Goal: Check status: Check status

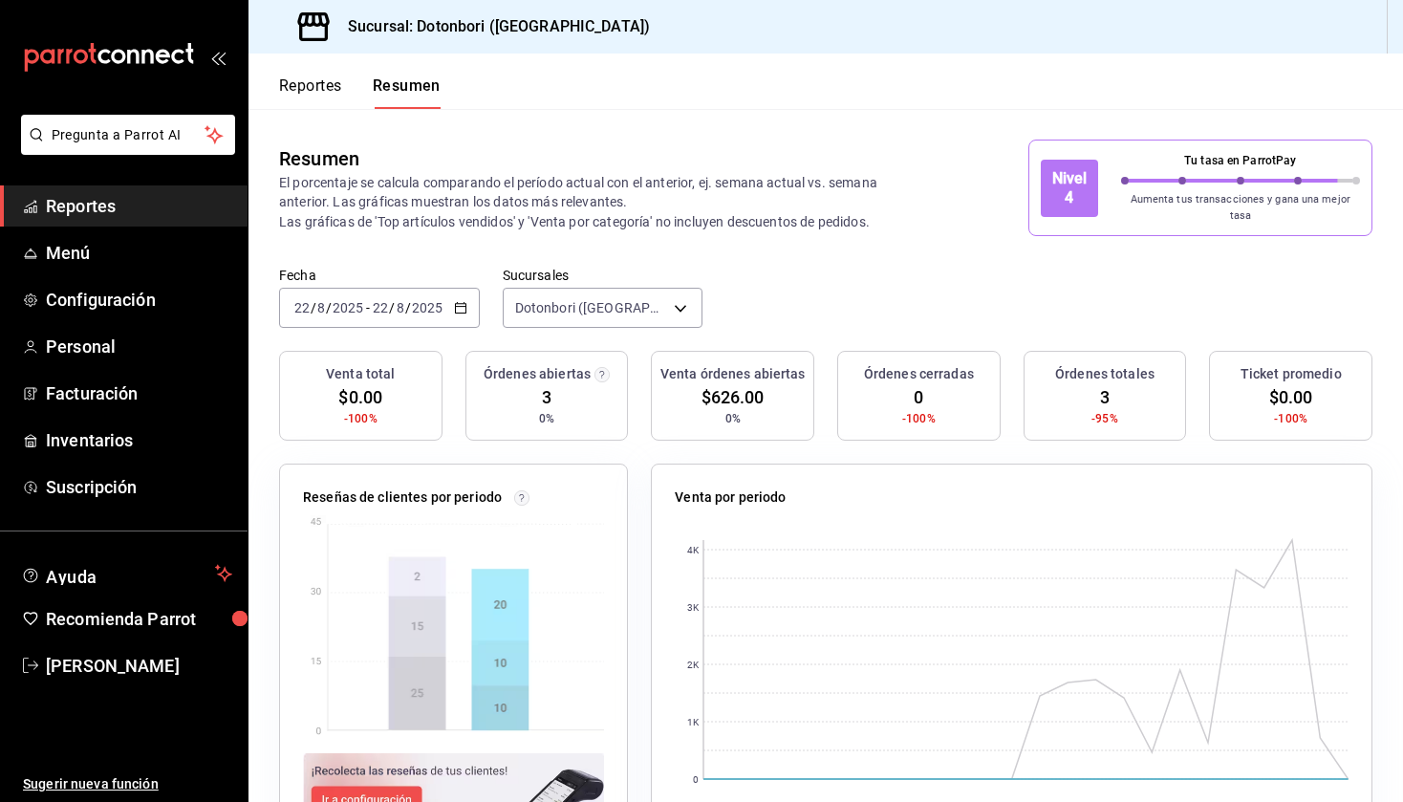
click at [451, 298] on div "[DATE] [DATE] - [DATE] [DATE]" at bounding box center [379, 308] width 201 height 40
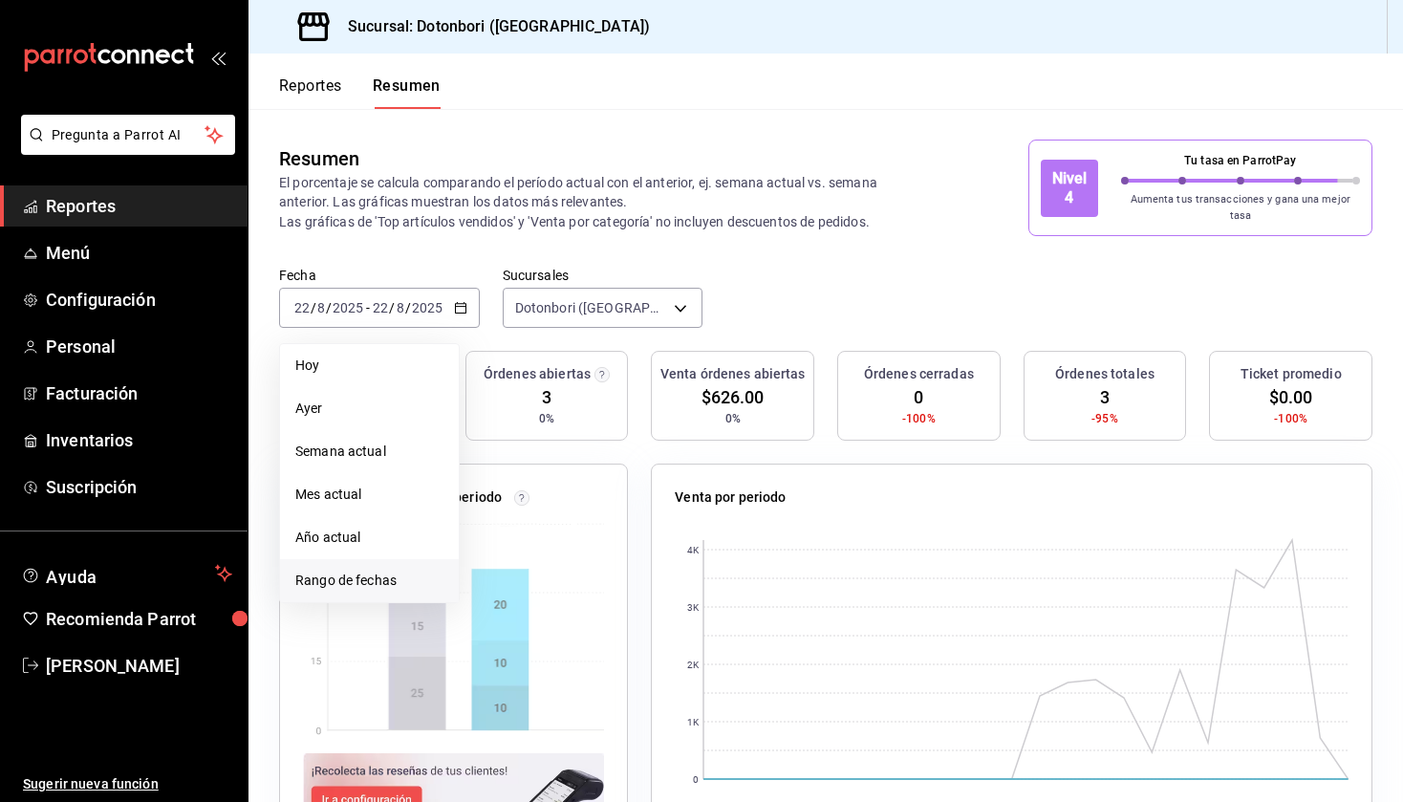
click at [345, 571] on span "Rango de fechas" at bounding box center [369, 581] width 148 height 20
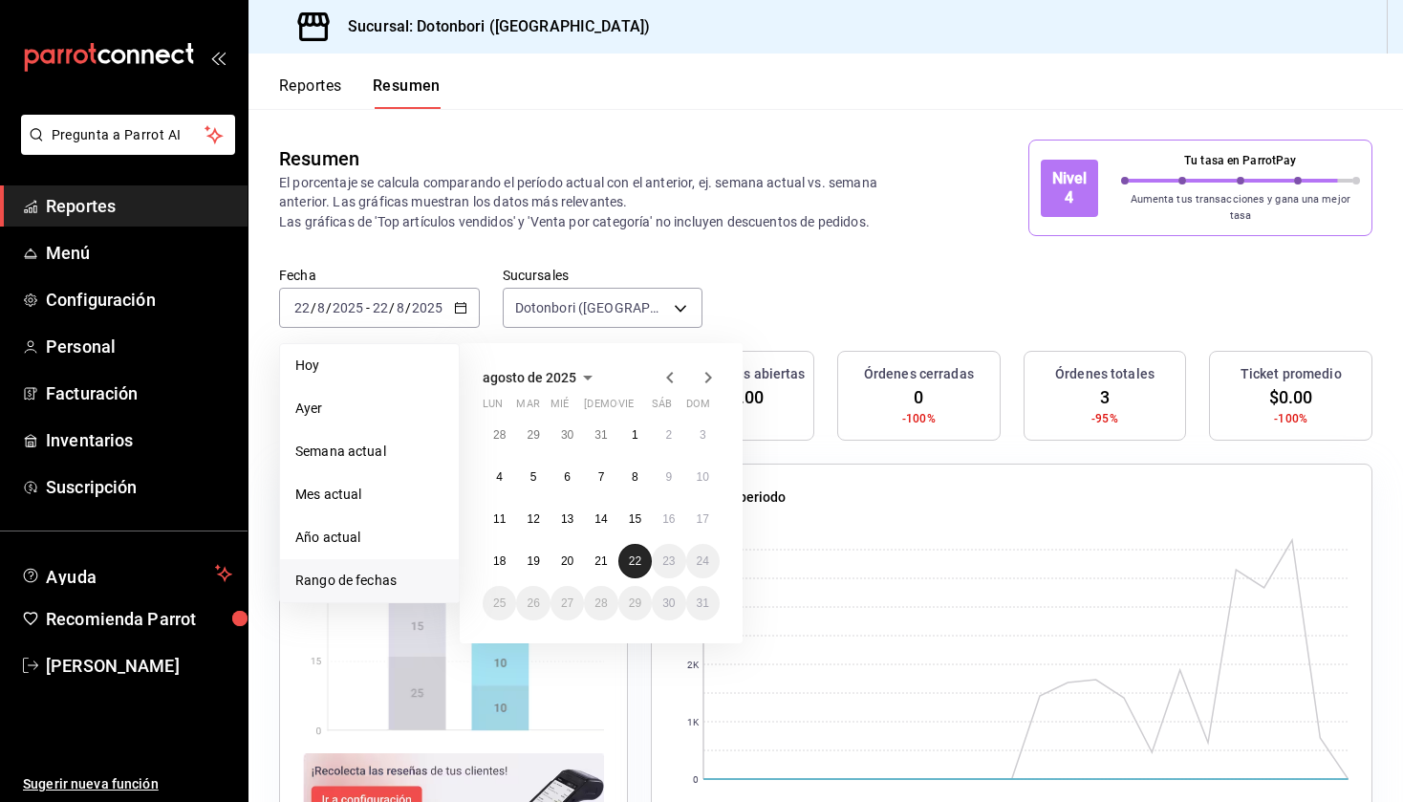
click at [633, 560] on button "22" at bounding box center [635, 561] width 33 height 34
click at [636, 514] on abbr "15" at bounding box center [635, 518] width 12 height 13
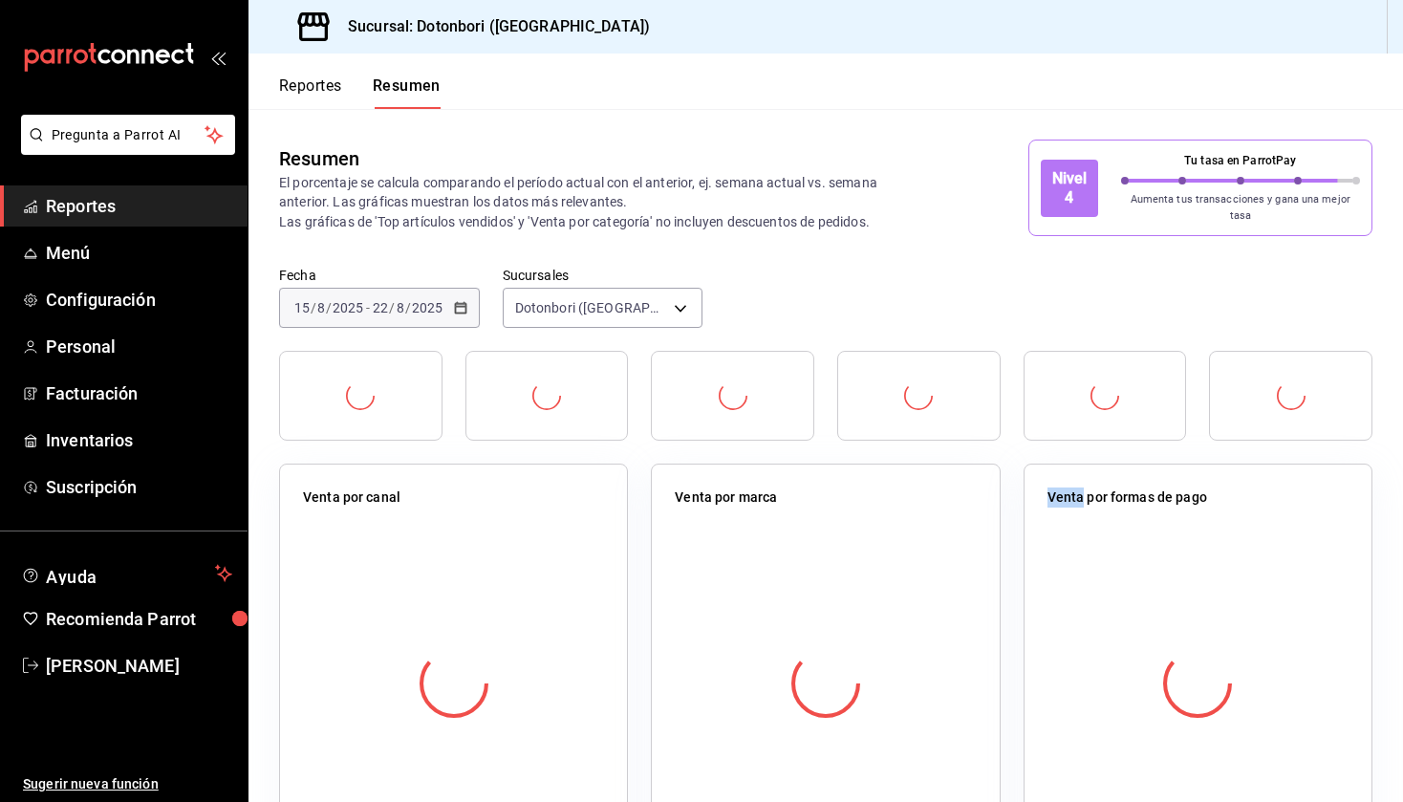
click at [636, 514] on div "Venta por marca" at bounding box center [814, 653] width 372 height 424
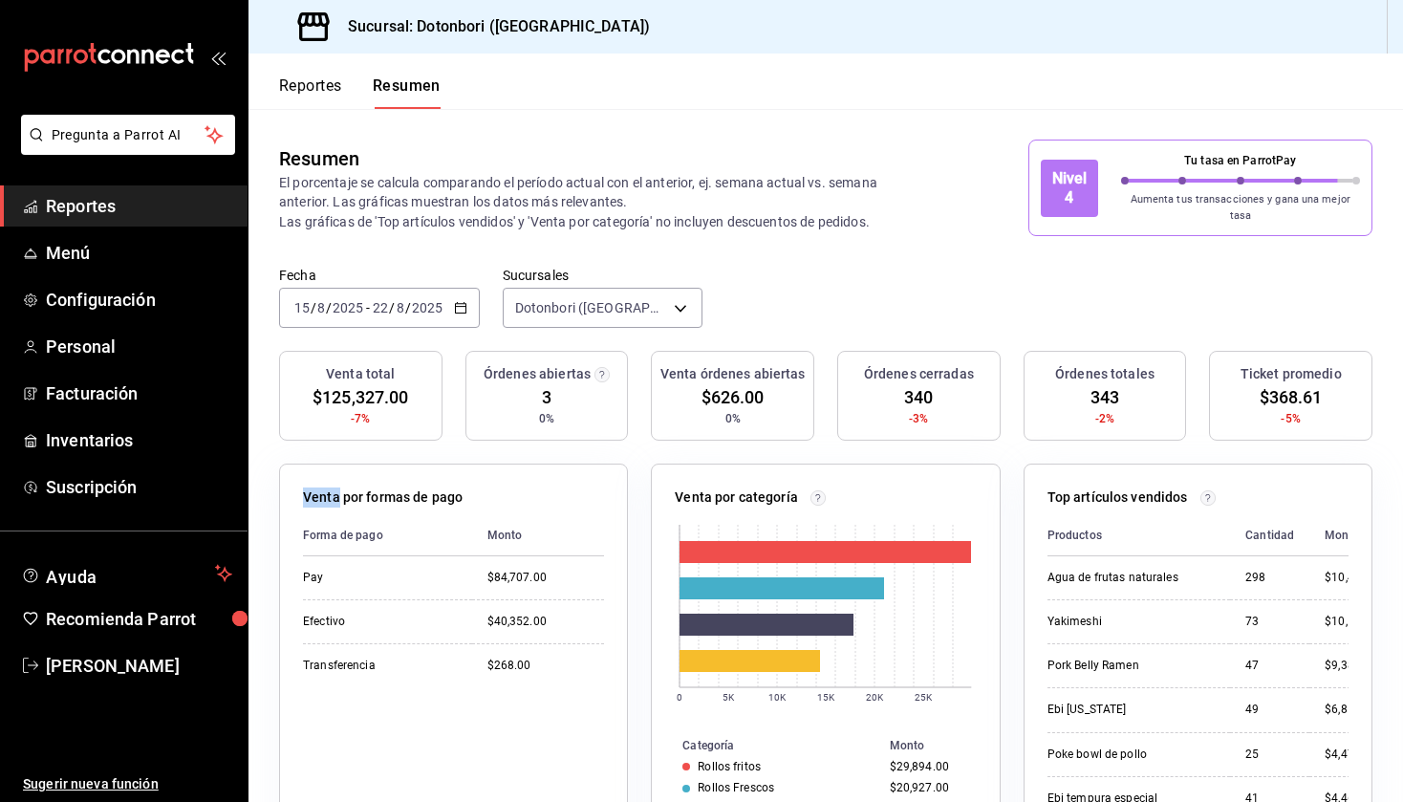
click at [459, 301] on icon "button" at bounding box center [460, 307] width 13 height 13
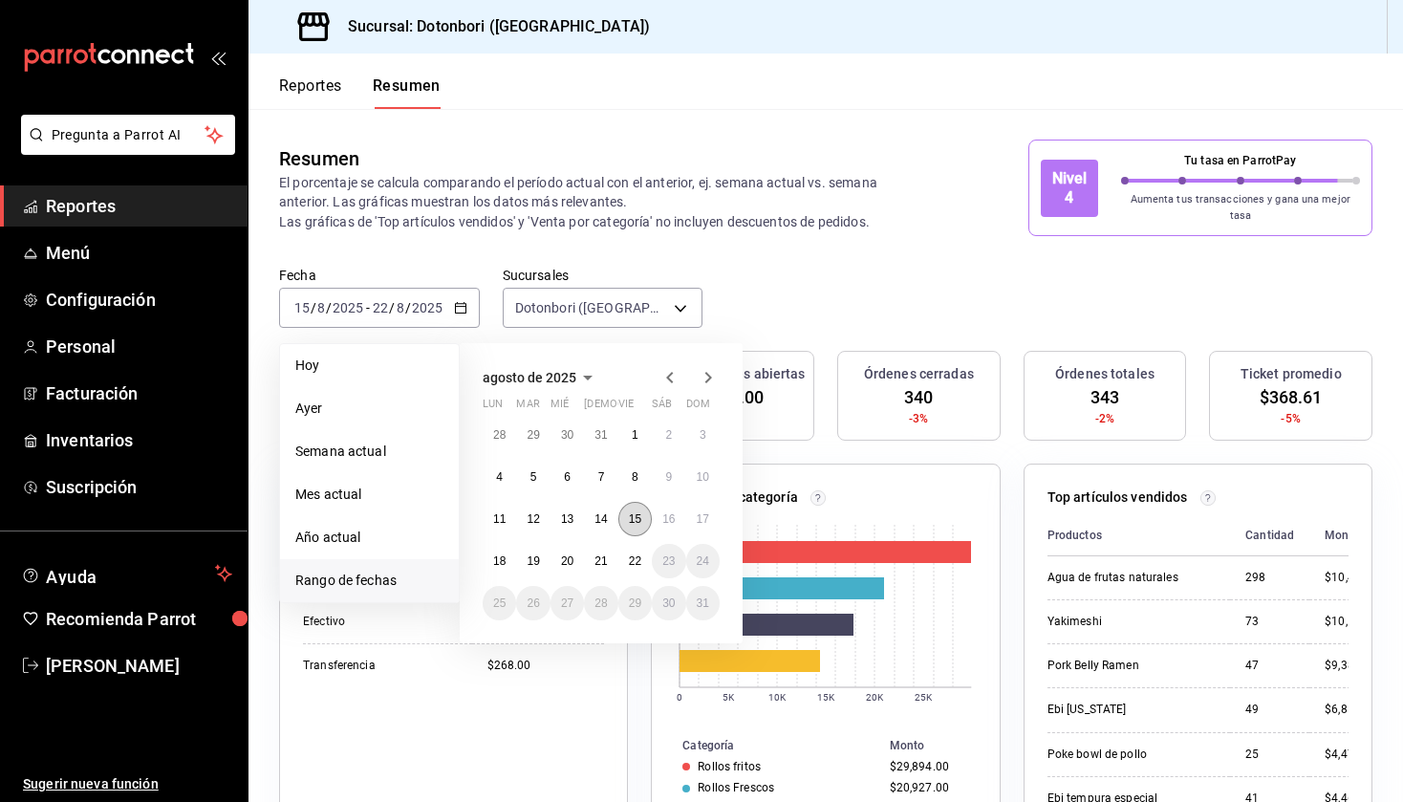
click at [639, 513] on abbr "15" at bounding box center [635, 518] width 12 height 13
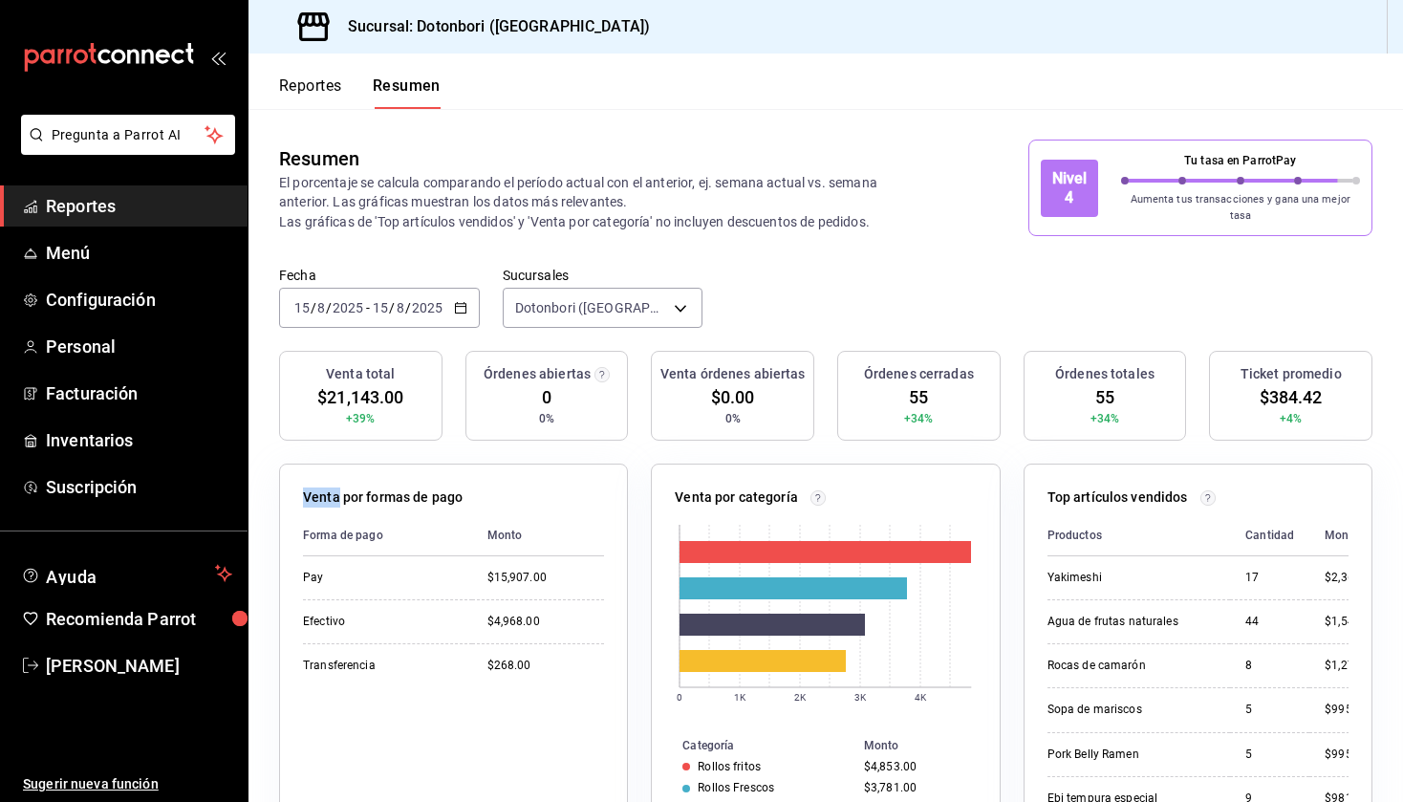
click at [457, 301] on icon "button" at bounding box center [460, 307] width 13 height 13
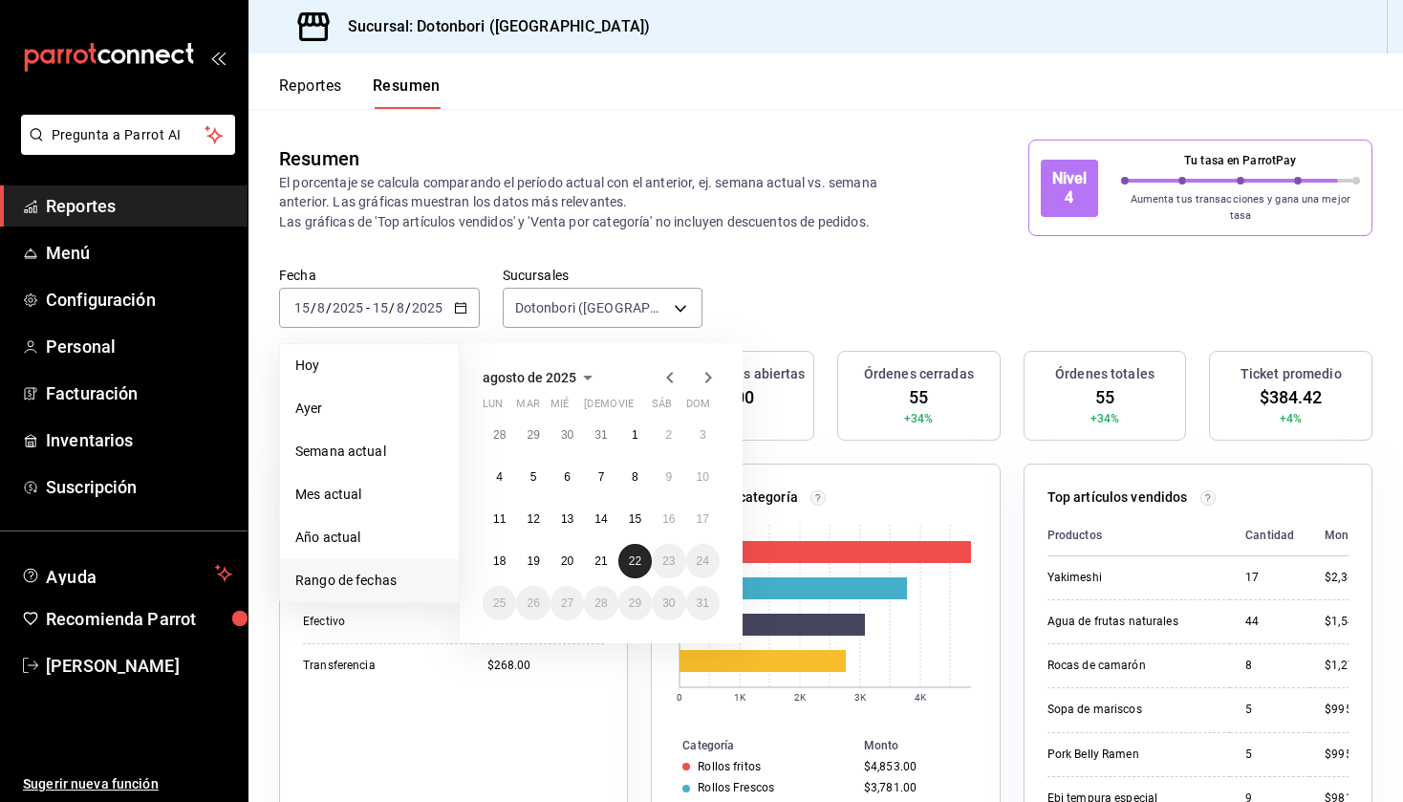
click at [635, 559] on button "22" at bounding box center [635, 561] width 33 height 34
click at [639, 554] on abbr "22" at bounding box center [635, 560] width 12 height 13
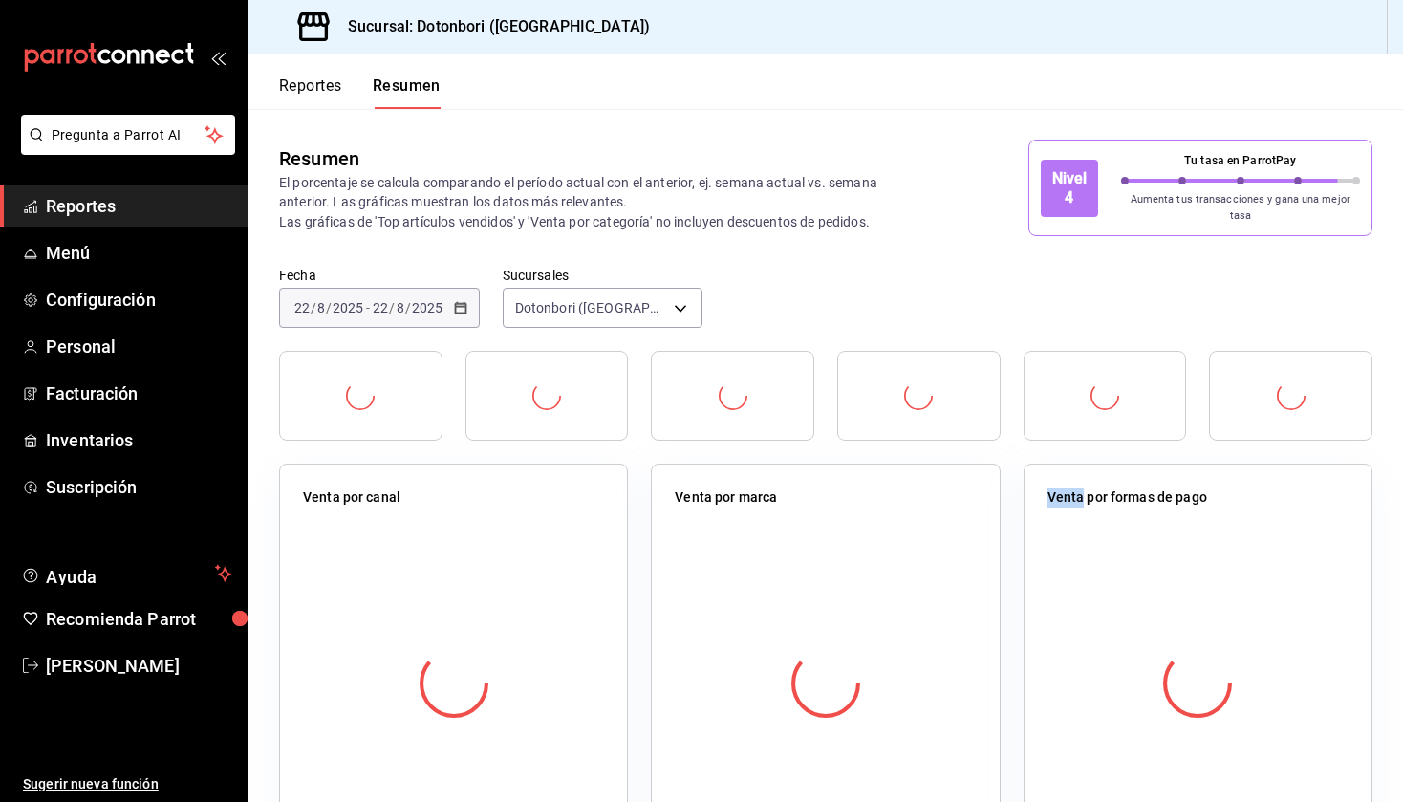
click at [639, 548] on div "Venta por marca" at bounding box center [814, 653] width 372 height 424
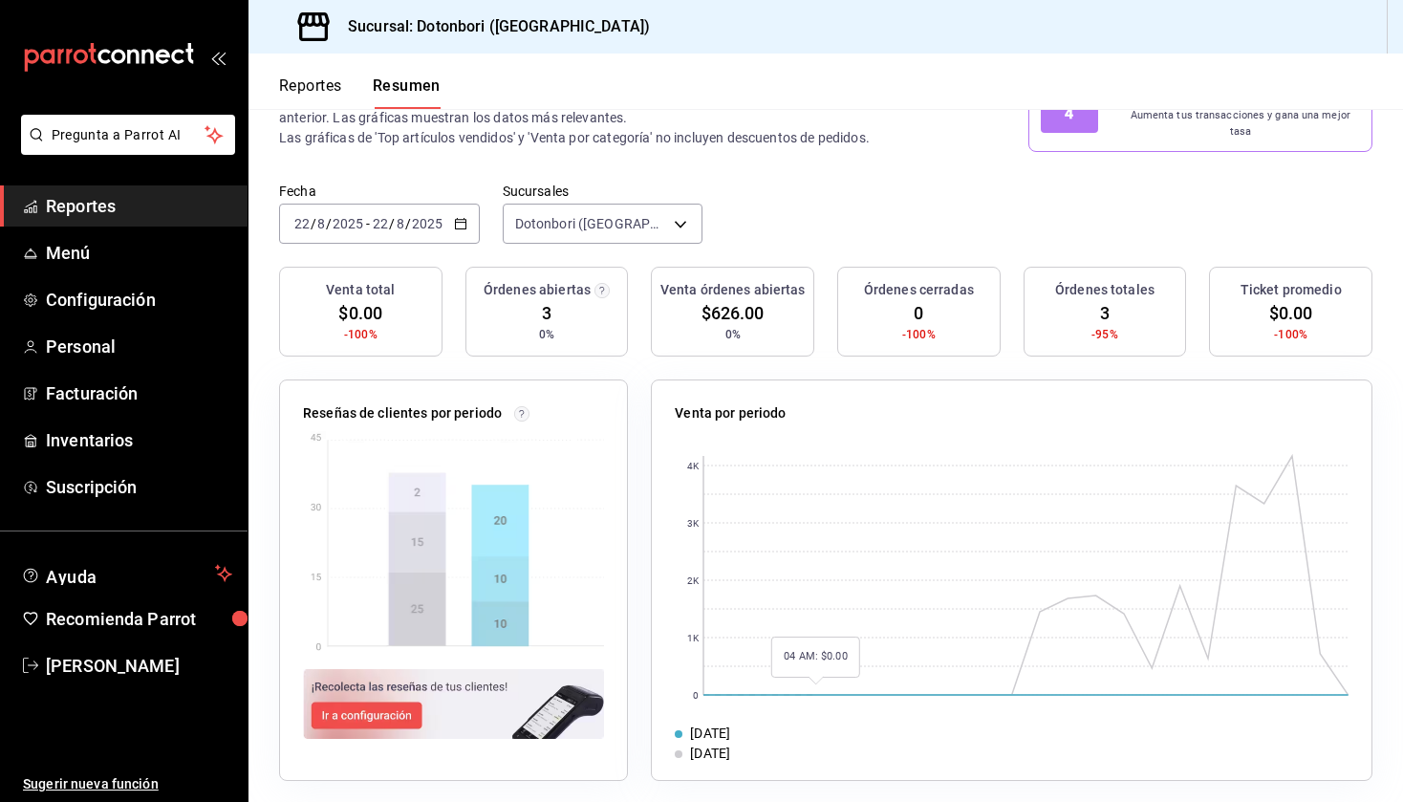
scroll to position [83, 0]
